Goal: Find specific page/section: Find specific page/section

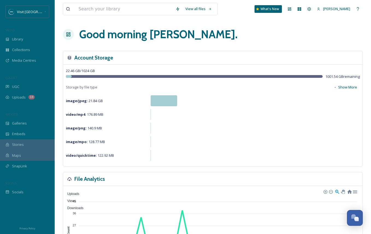
click at [145, 15] on div "View all files" at bounding box center [140, 9] width 155 height 13
click at [144, 8] on input at bounding box center [124, 9] width 97 height 12
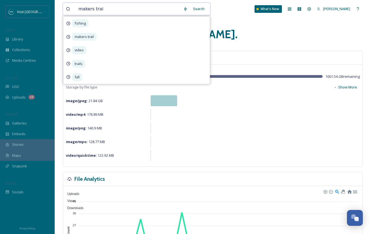
type input "makers trail"
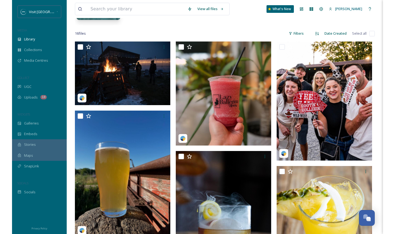
scroll to position [77, 0]
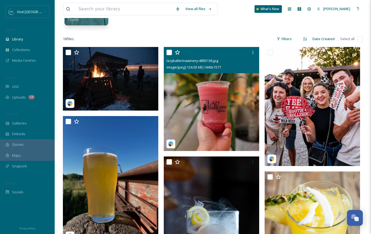
click at [223, 115] on img at bounding box center [211, 99] width 95 height 104
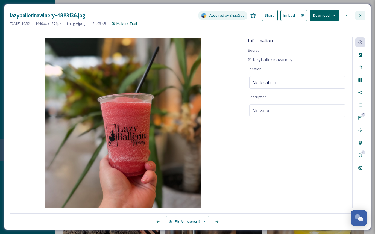
click at [360, 16] on icon at bounding box center [360, 15] width 2 height 2
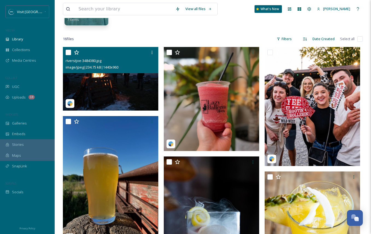
click at [133, 84] on img at bounding box center [110, 79] width 95 height 64
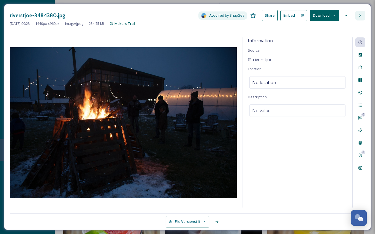
click at [361, 13] on icon at bounding box center [360, 15] width 4 height 4
